Goal: Connect with others: Connect with others

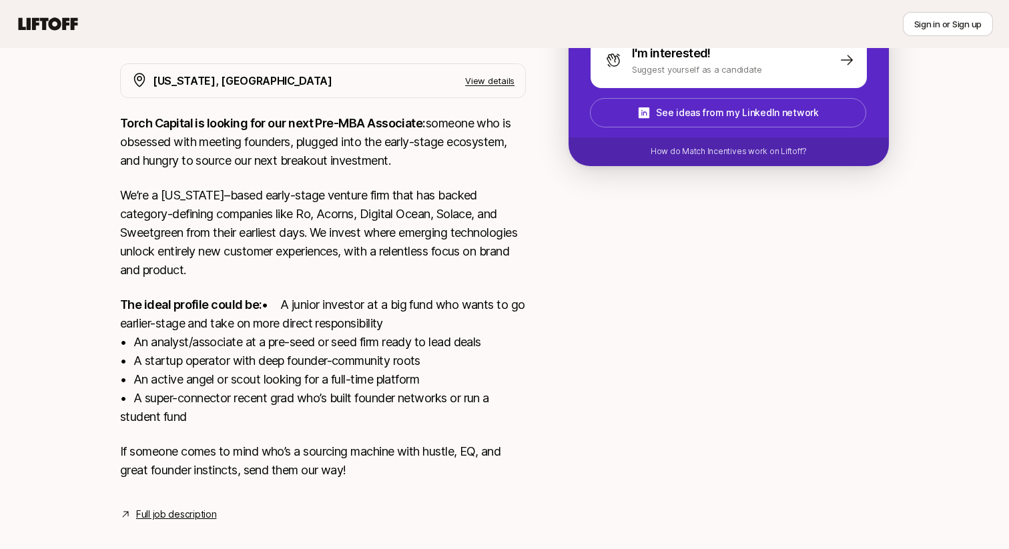
scroll to position [254, 0]
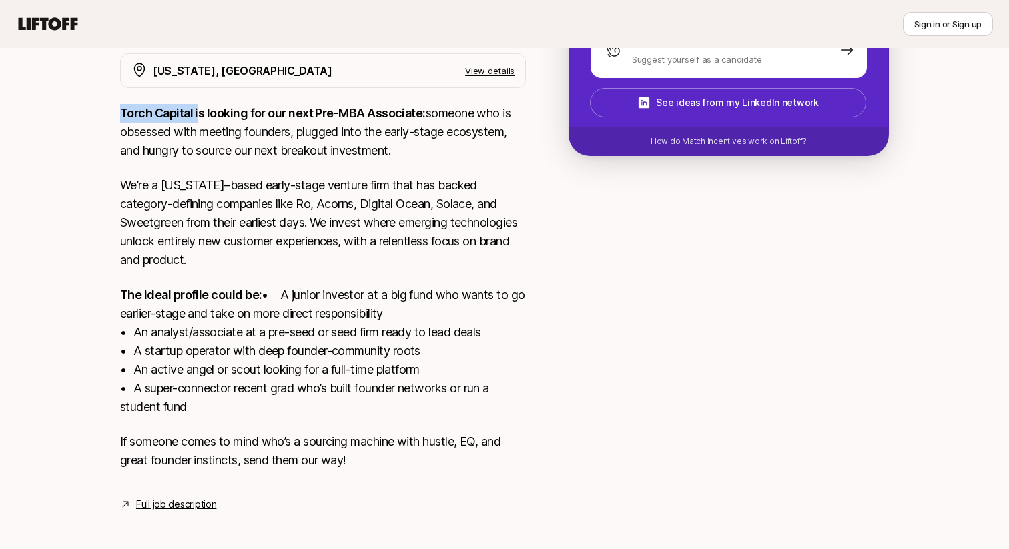
drag, startPoint x: 117, startPoint y: 109, endPoint x: 197, endPoint y: 116, distance: 79.7
click at [197, 116] on div "[US_STATE], [GEOGRAPHIC_DATA] View details Torch Capital is looking for our nex…" at bounding box center [504, 282] width 801 height 459
click at [99, 303] on div "[PERSON_NAME] and [PERSON_NAME] are looking for Pre-MBA Associate at Torch Capi…" at bounding box center [504, 185] width 1009 height 718
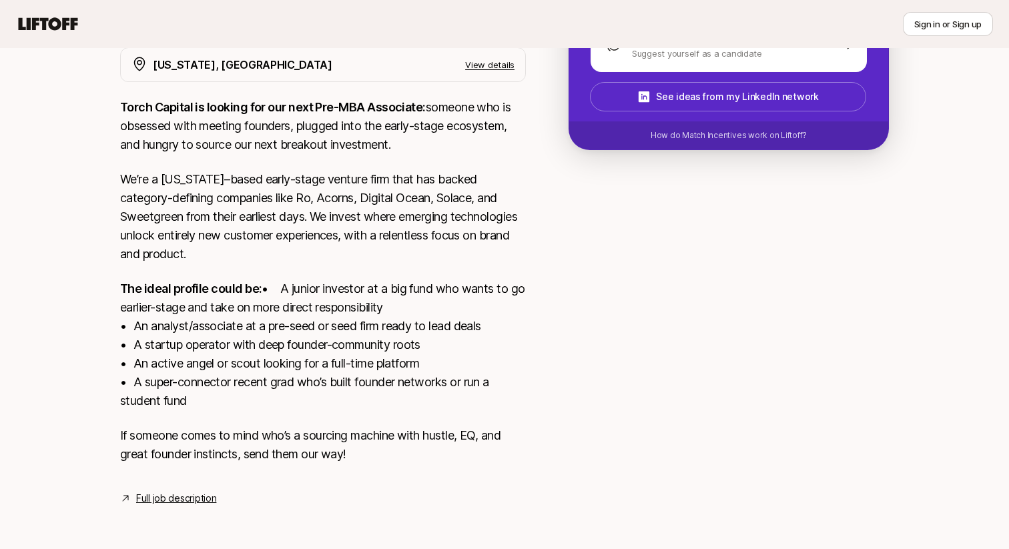
click at [99, 303] on div "[PERSON_NAME] and [PERSON_NAME] are looking for Pre-MBA Associate at Torch Capi…" at bounding box center [504, 179] width 1009 height 718
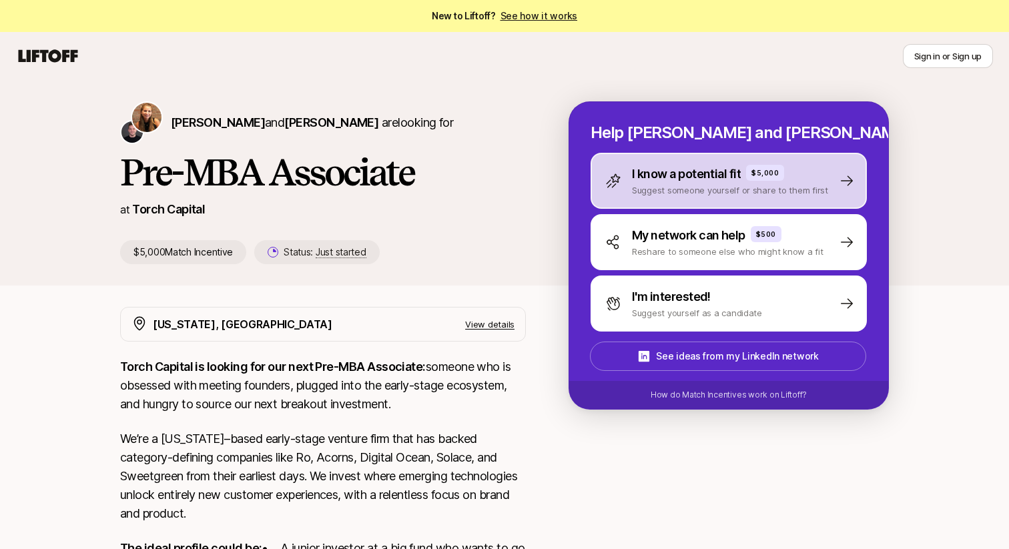
click at [826, 180] on div "I know a potential fit $5,000 Suggest someone yourself or share to them first" at bounding box center [729, 181] width 276 height 56
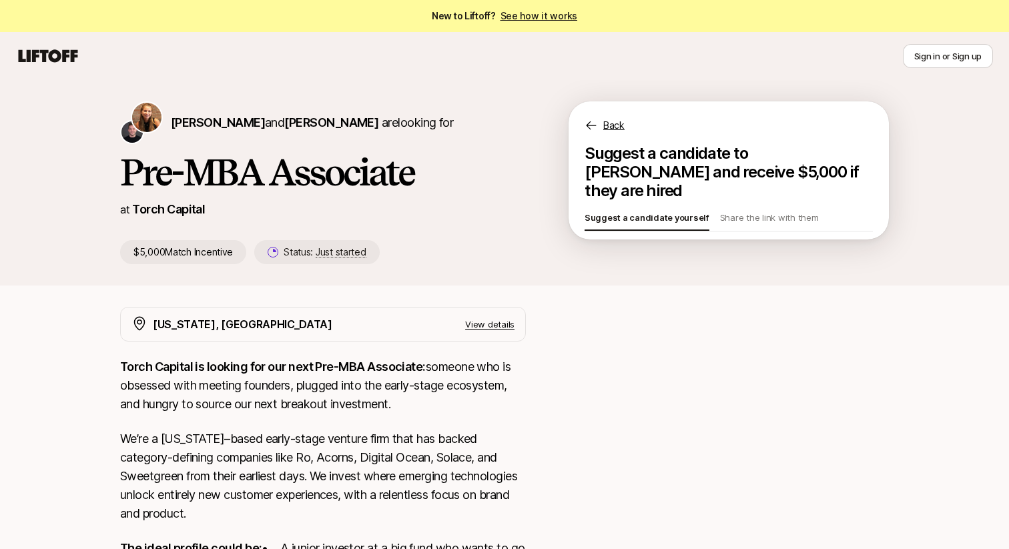
type textarea "x"
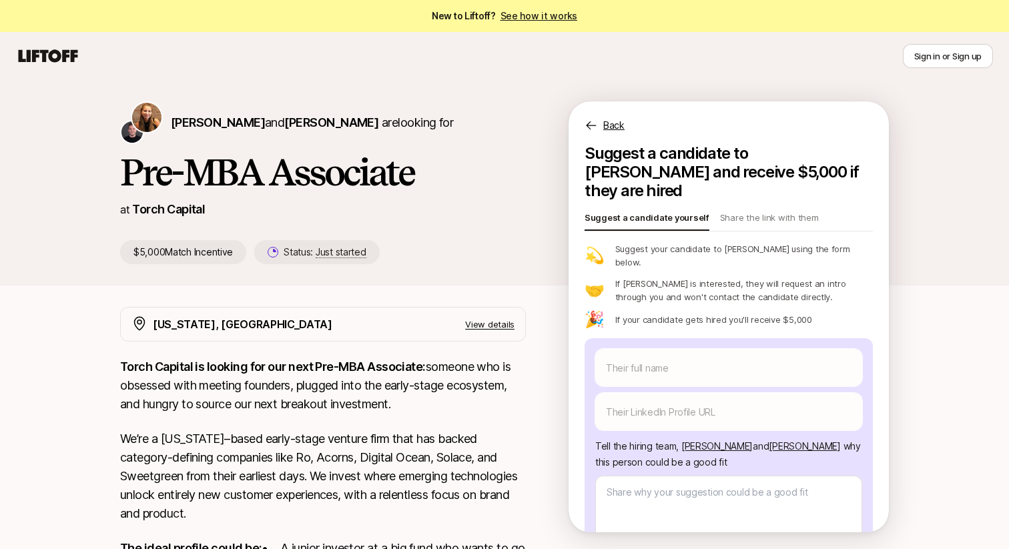
click at [598, 120] on icon at bounding box center [591, 125] width 13 height 13
